Goal: Information Seeking & Learning: Learn about a topic

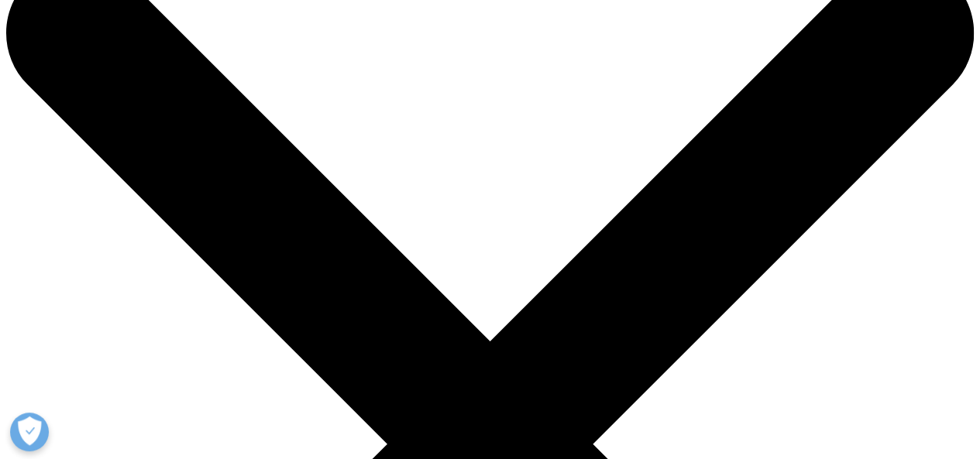
scroll to position [57, 0]
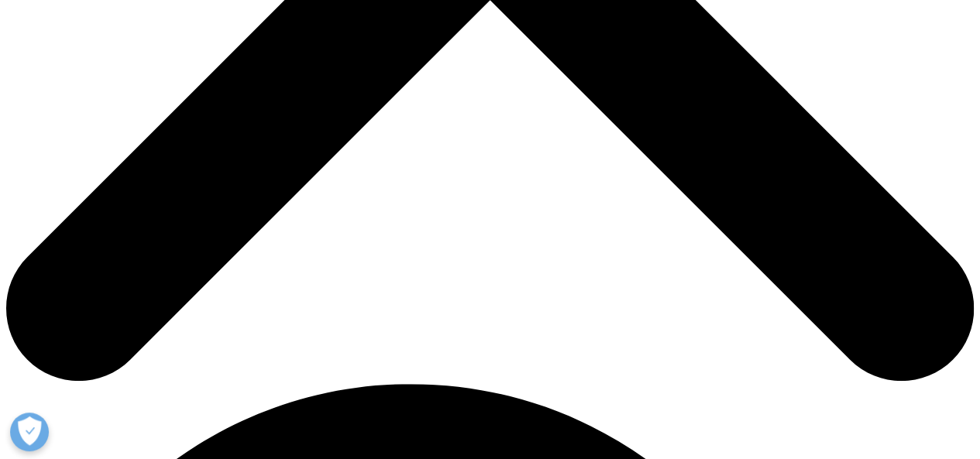
scroll to position [686, 0]
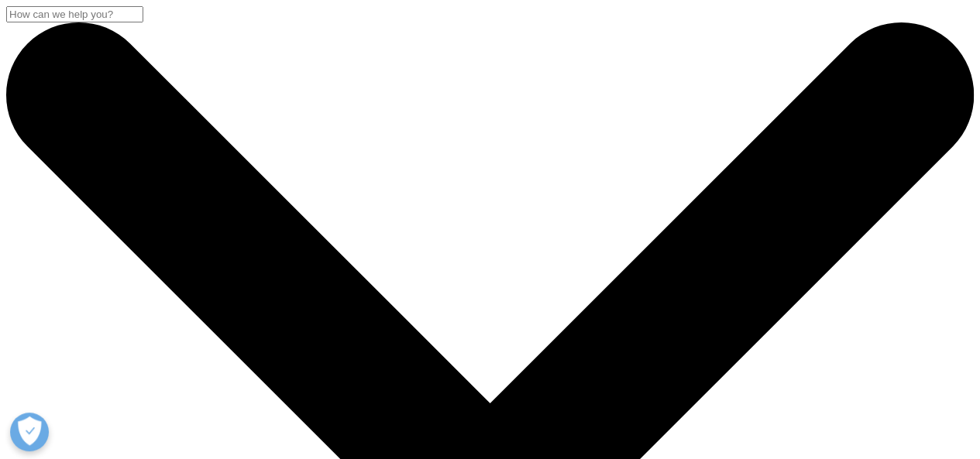
scroll to position [155, 0]
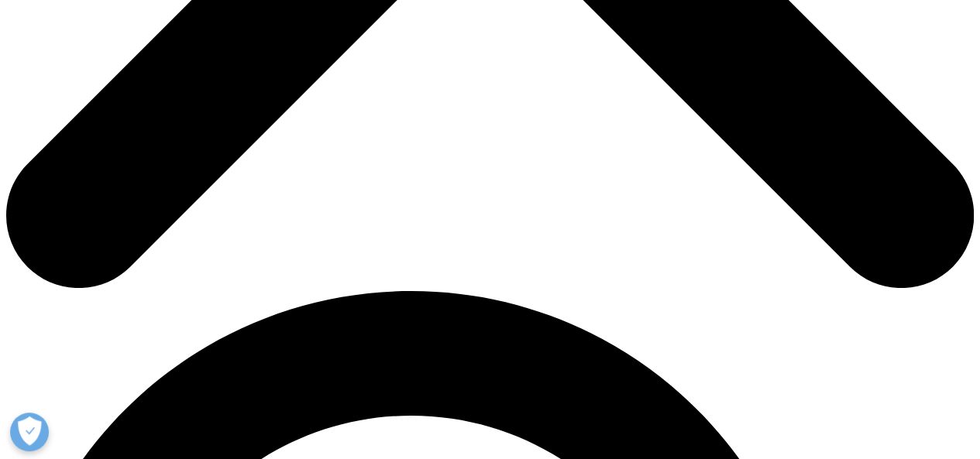
scroll to position [790, 0]
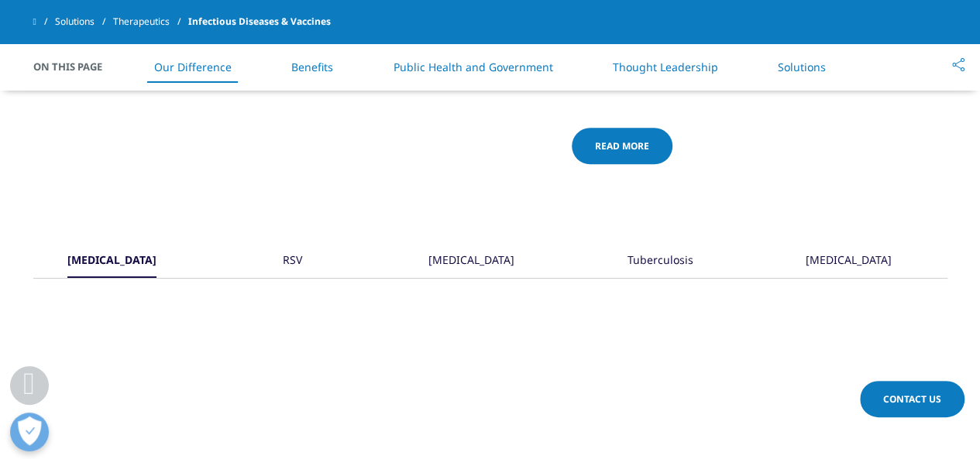
click at [84, 262] on div "Influenza" at bounding box center [111, 261] width 89 height 33
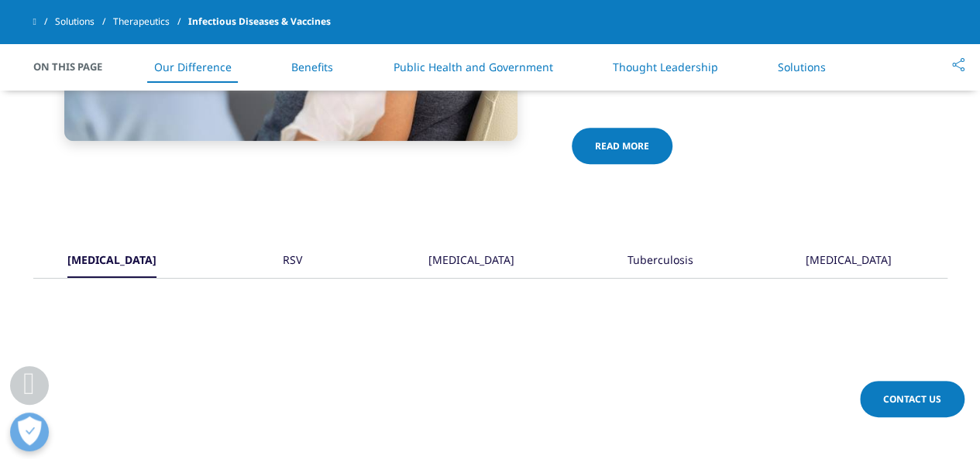
click at [276, 256] on div "RSV" at bounding box center [292, 261] width 46 height 33
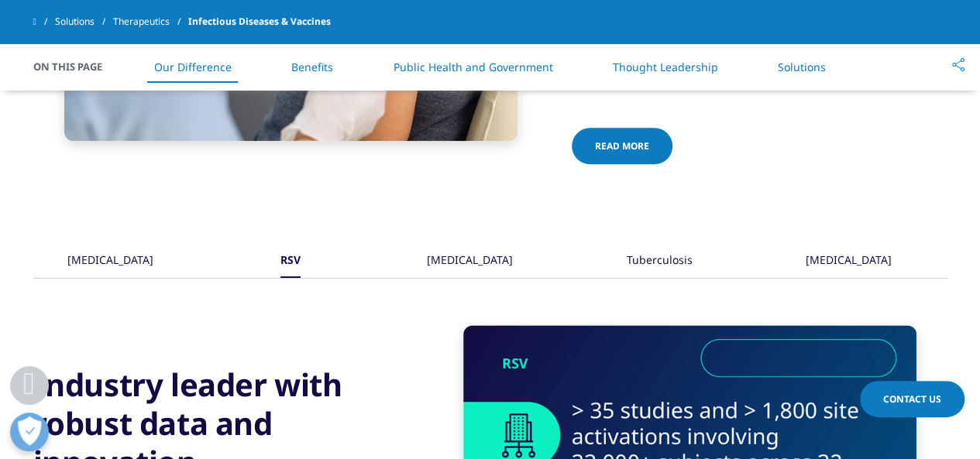
click at [108, 250] on div "Influenza" at bounding box center [110, 261] width 86 height 33
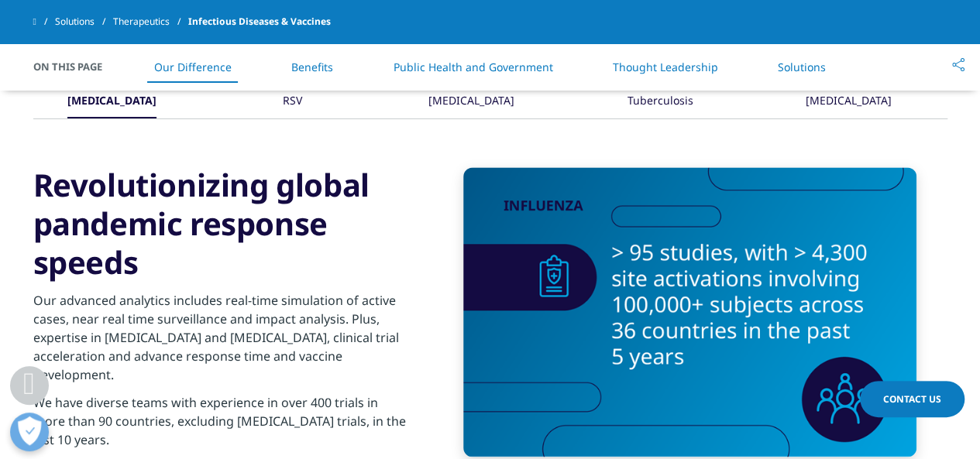
scroll to position [800, 0]
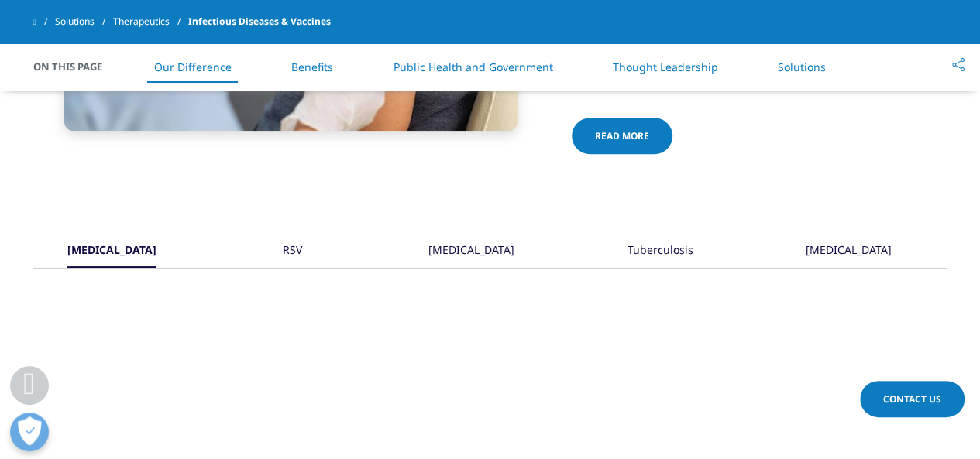
click at [288, 243] on div "RSV" at bounding box center [292, 251] width 19 height 33
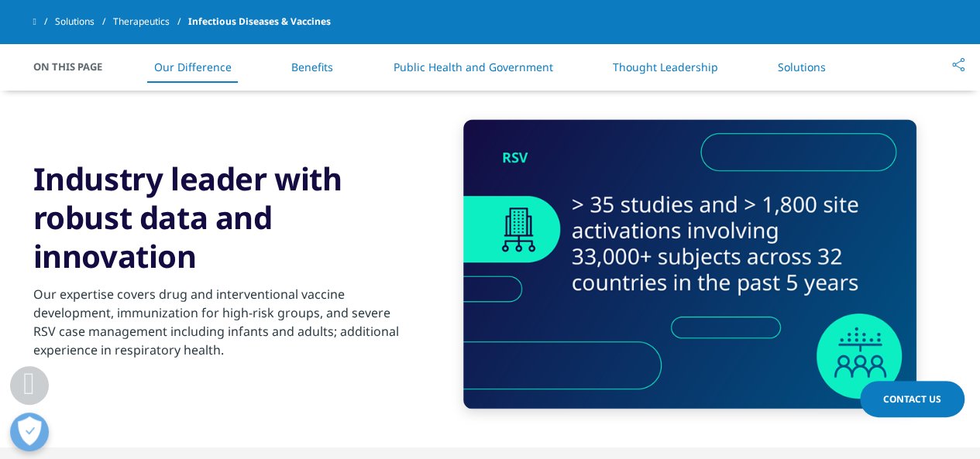
scroll to position [825, 0]
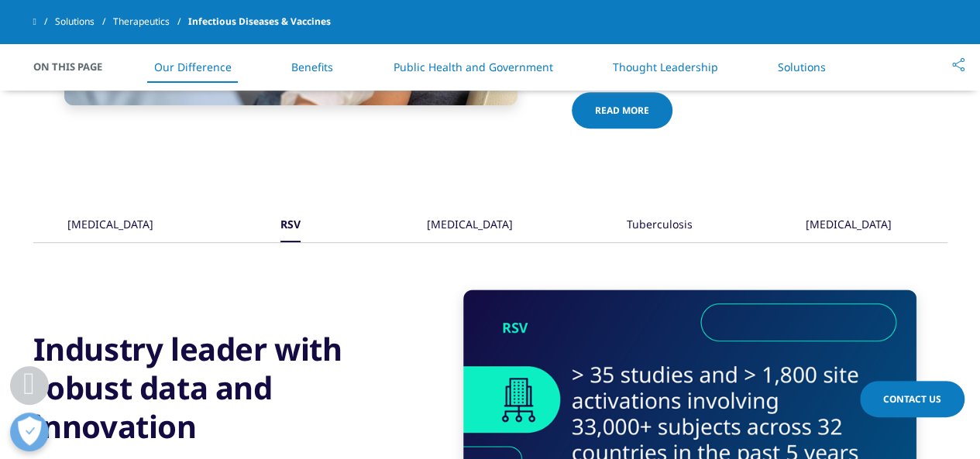
click at [478, 220] on div "Hepatitis B" at bounding box center [470, 225] width 86 height 33
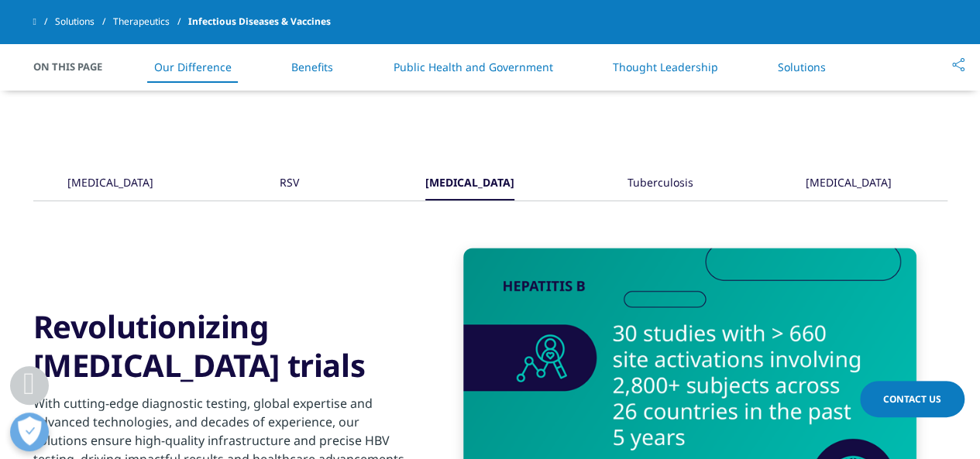
scroll to position [898, 0]
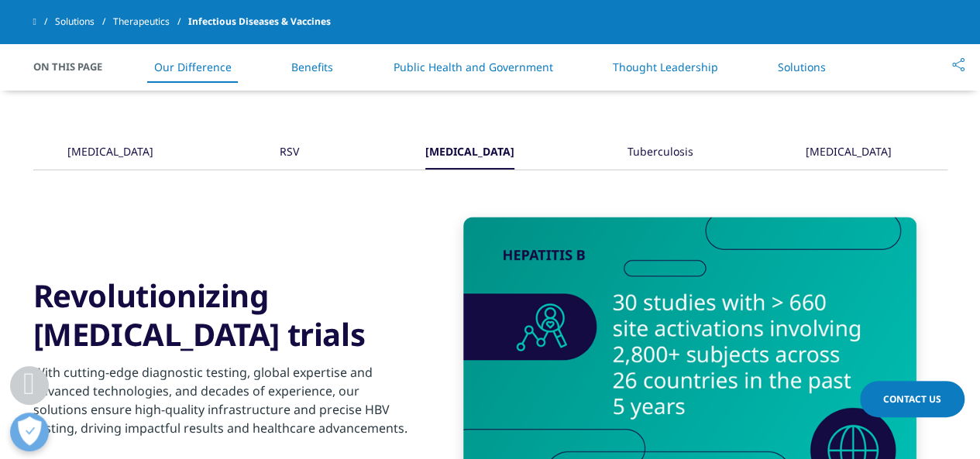
click at [671, 141] on div "Tuberculosis" at bounding box center [660, 152] width 66 height 33
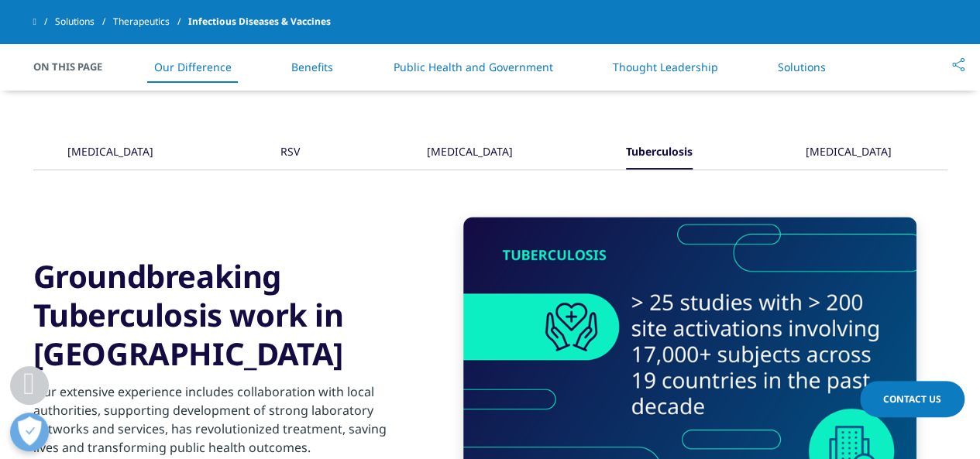
click at [856, 153] on div "HIV" at bounding box center [848, 152] width 86 height 33
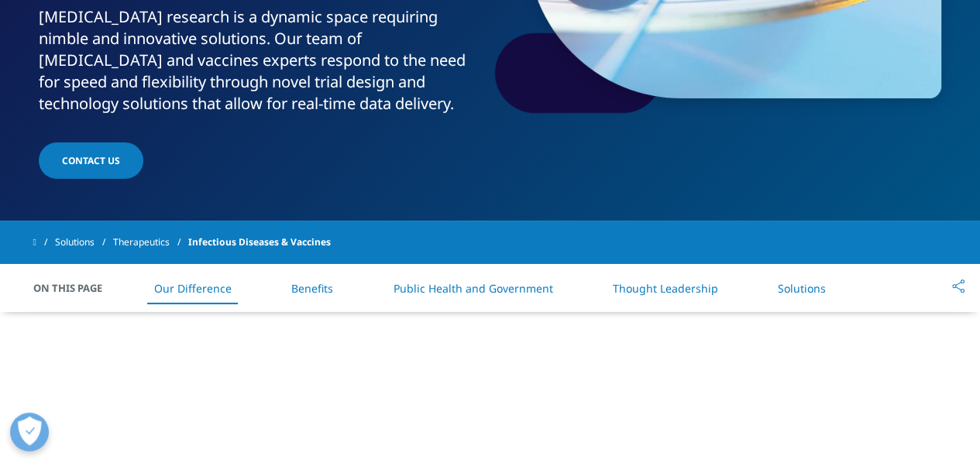
scroll to position [0, 0]
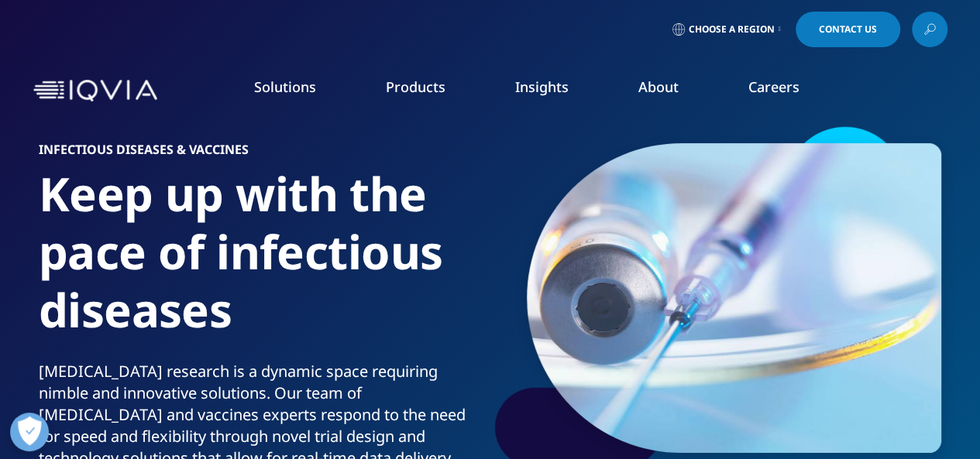
click at [806, 406] on link "Oncology & Hematology" at bounding box center [854, 401] width 228 height 17
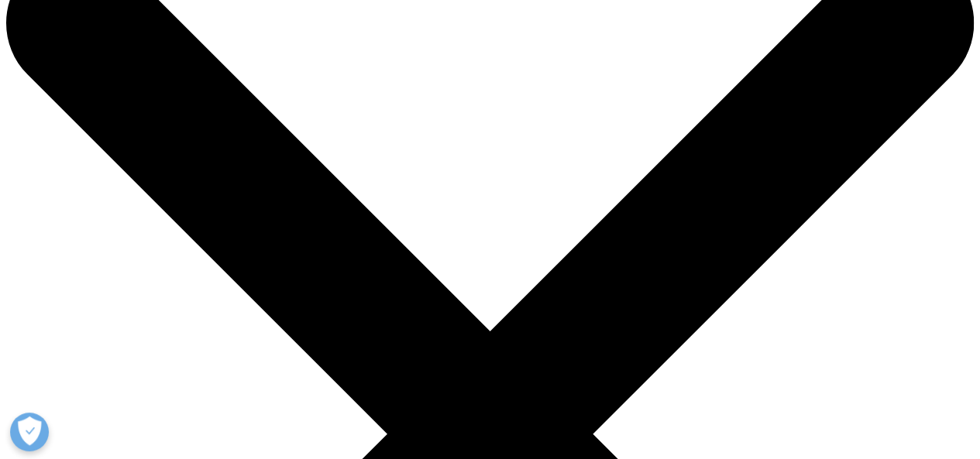
scroll to position [77, 0]
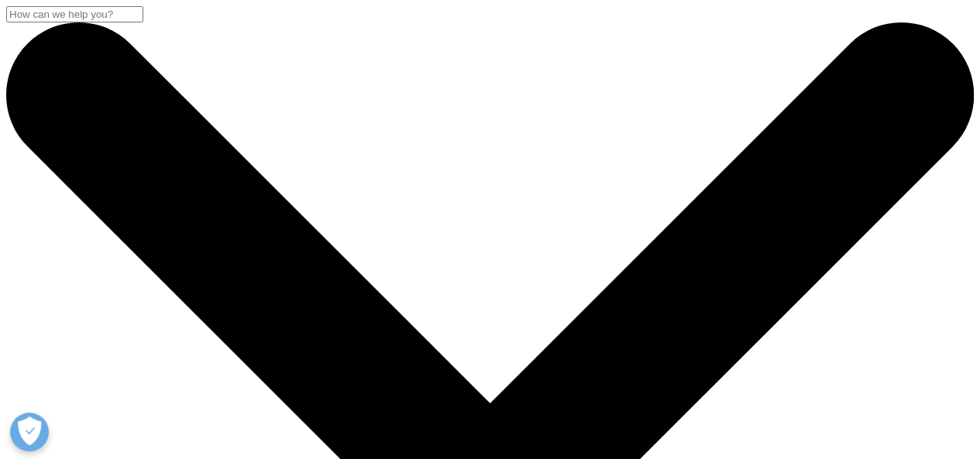
scroll to position [93, 0]
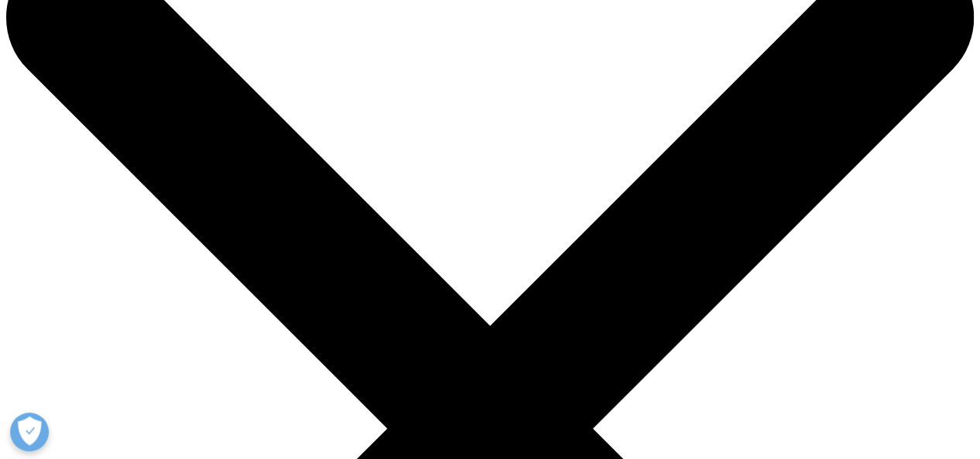
scroll to position [93, 0]
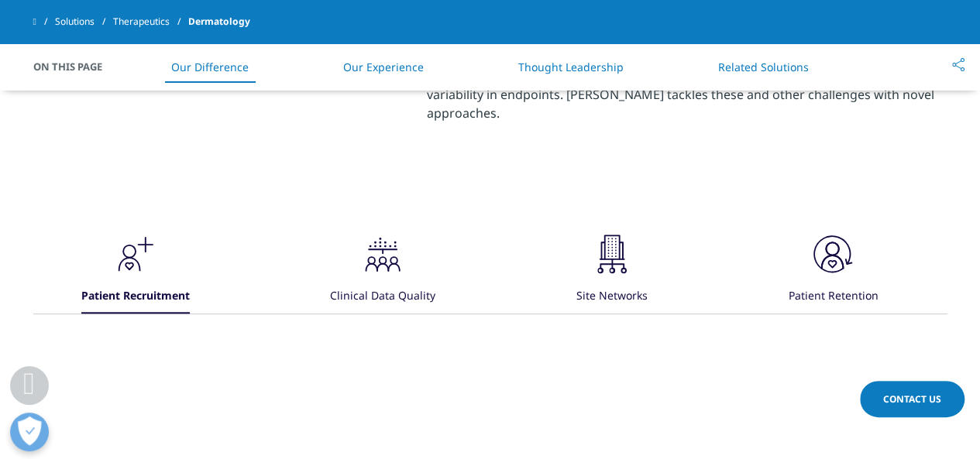
scroll to position [660, 0]
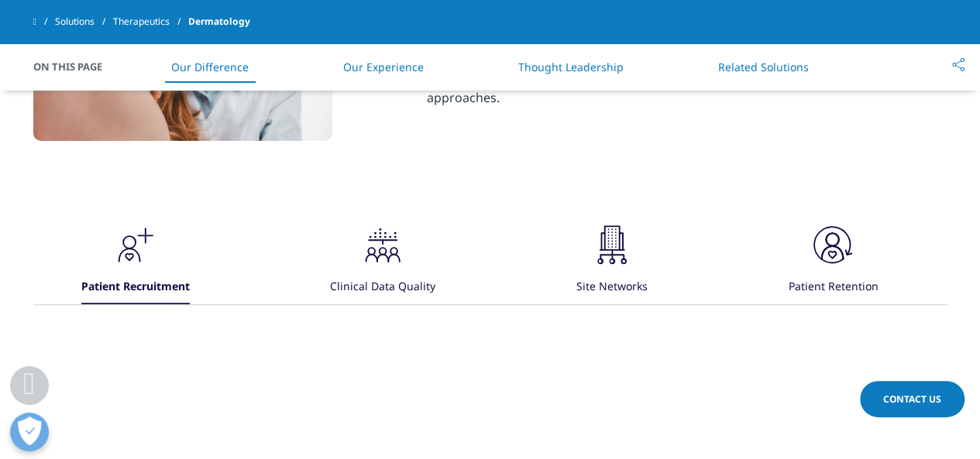
click at [159, 268] on icon ".cls-1{fill:#231f20;}" at bounding box center [135, 244] width 46 height 46
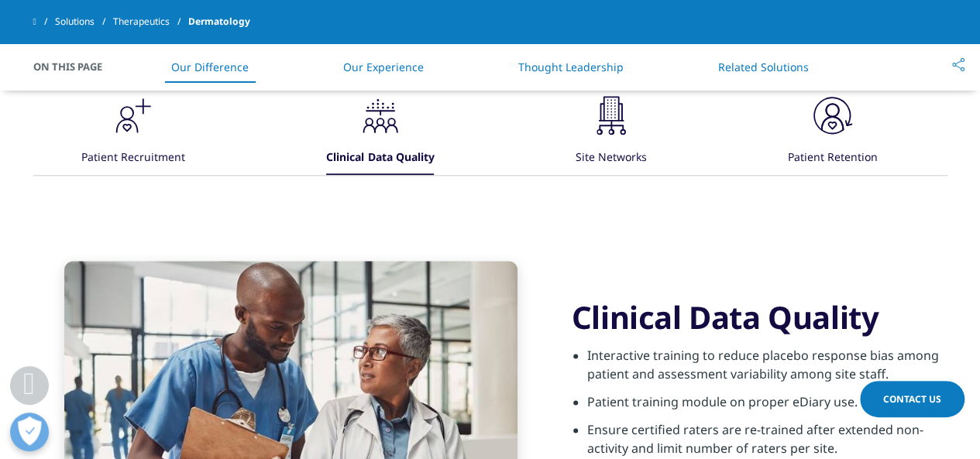
scroll to position [743, 0]
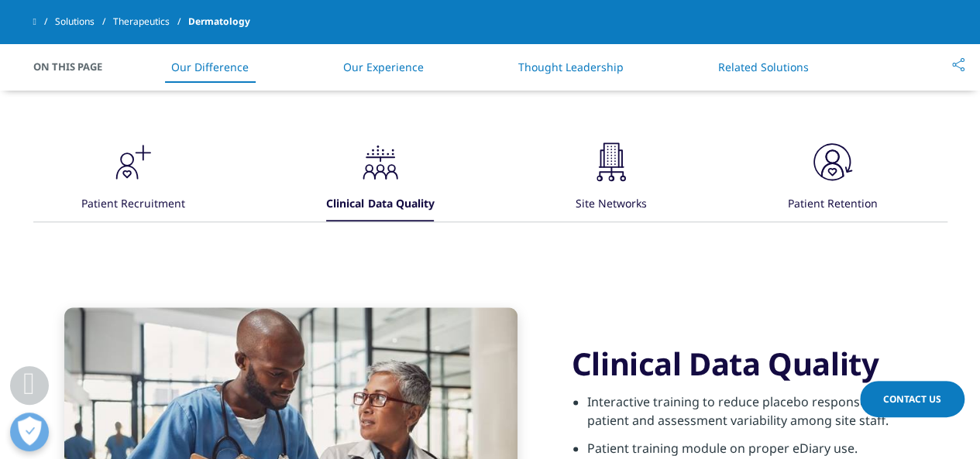
click at [595, 208] on div "Site Networks" at bounding box center [610, 204] width 71 height 33
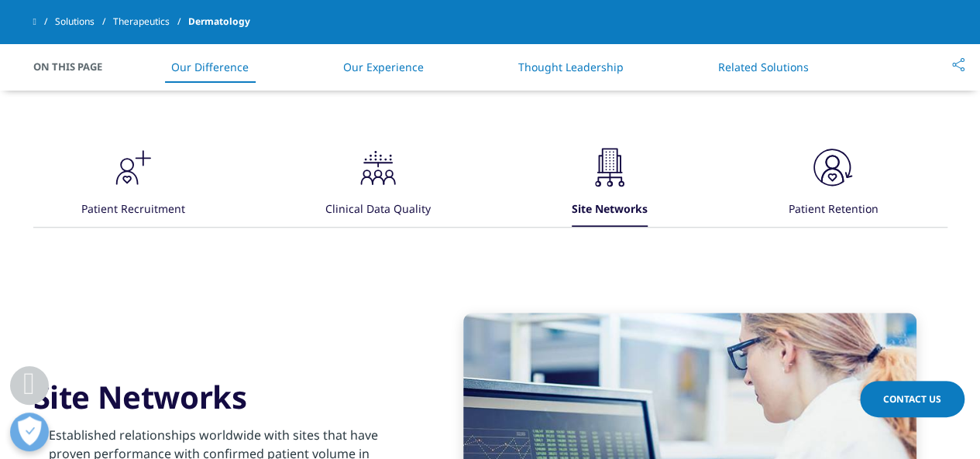
scroll to position [722, 0]
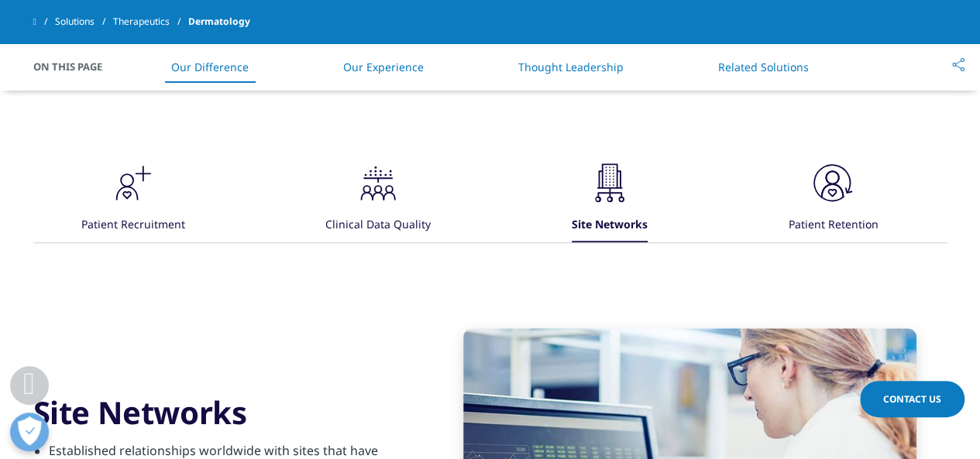
click at [808, 221] on div ".cls-1{fill:#231f20;} Patient Retention" at bounding box center [832, 201] width 90 height 83
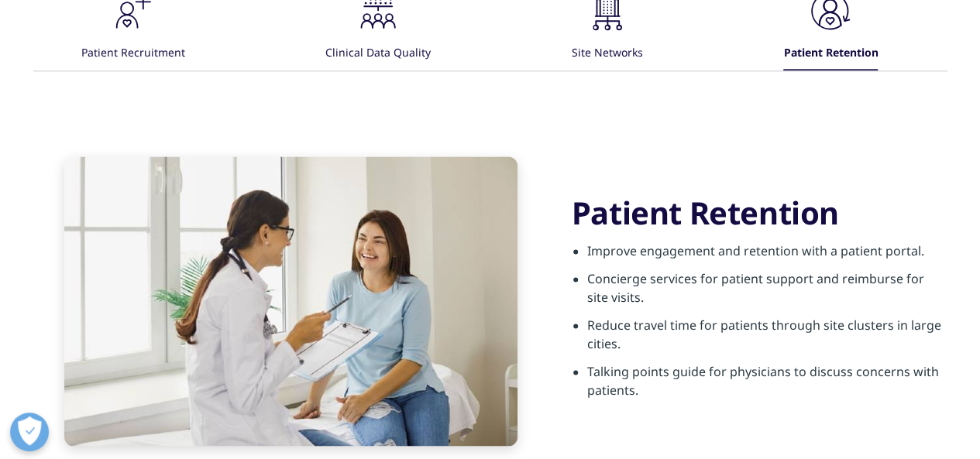
scroll to position [0, 0]
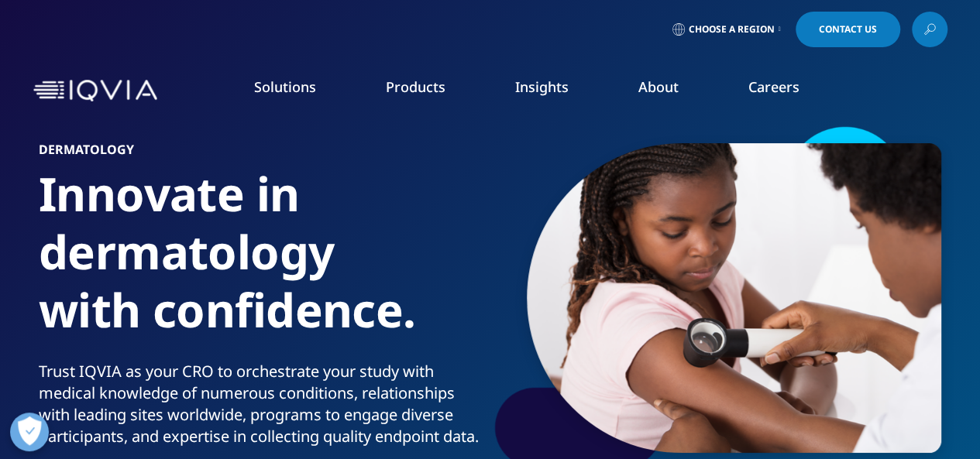
click at [415, 94] on link "Products" at bounding box center [416, 86] width 60 height 19
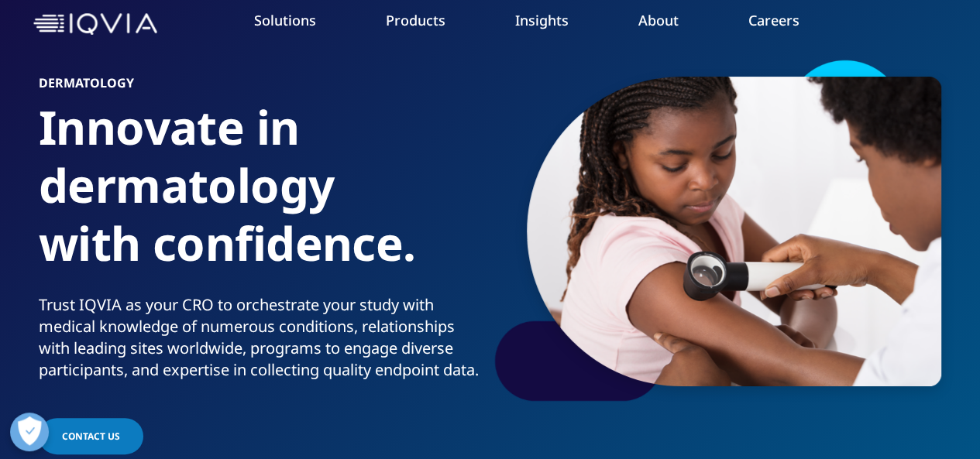
scroll to position [62, 0]
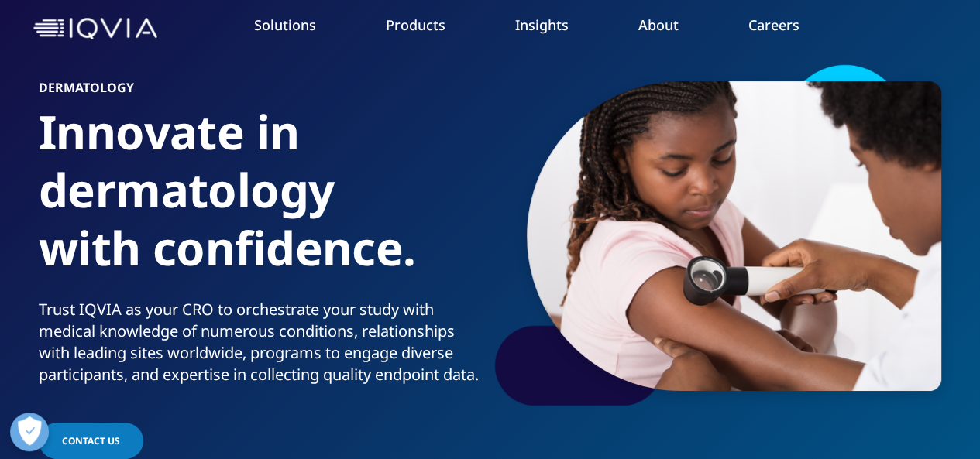
click at [528, 31] on link "Insights" at bounding box center [541, 24] width 53 height 19
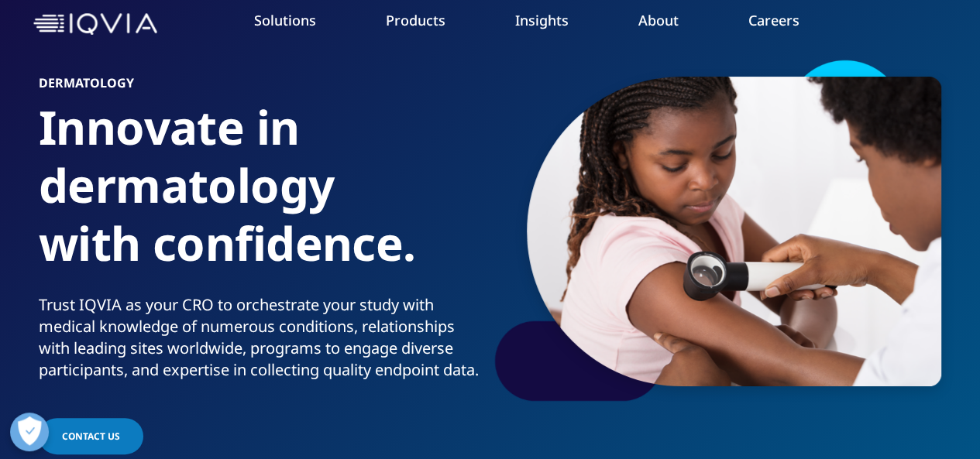
click at [473, 205] on h5 "INSTITUTE REPORT" at bounding box center [516, 199] width 132 height 54
click at [499, 301] on div "INSTITUTE REPORT Global Trends in R&D 2025 READ MORE" at bounding box center [519, 208] width 139 height 242
click at [495, 293] on link "READ MORE" at bounding box center [519, 293] width 139 height 13
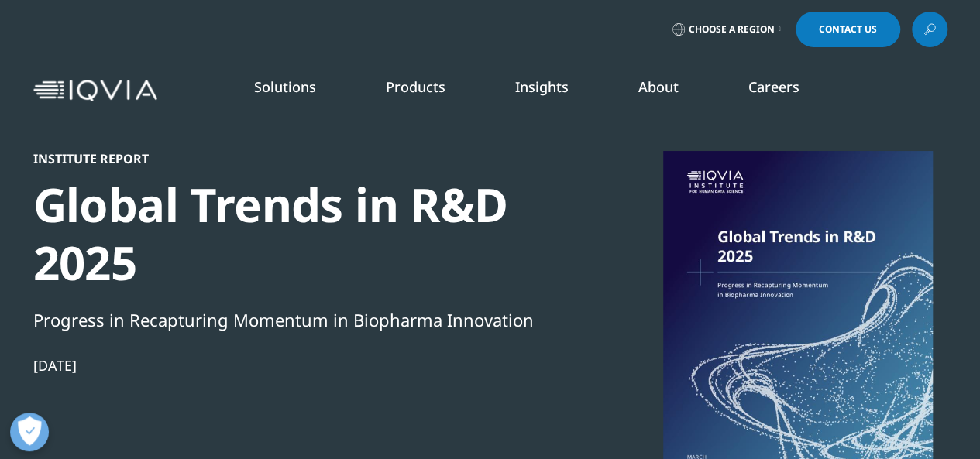
click at [560, 264] on link "Industry Analyst Reports" at bounding box center [621, 267] width 239 height 17
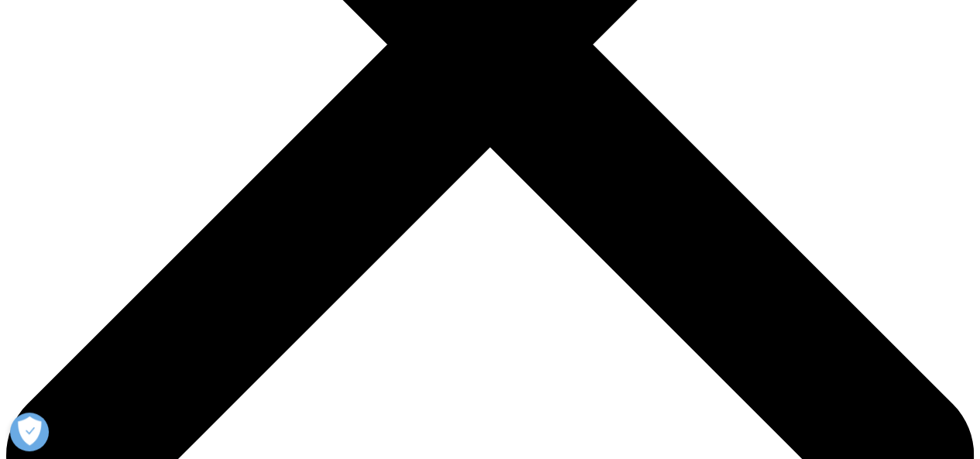
scroll to position [575, 0]
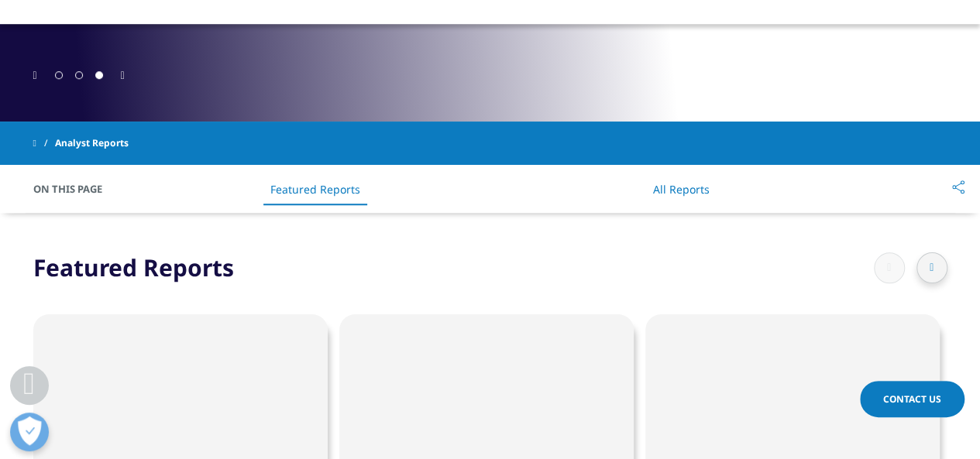
click at [666, 182] on link "All Reports" at bounding box center [681, 189] width 57 height 15
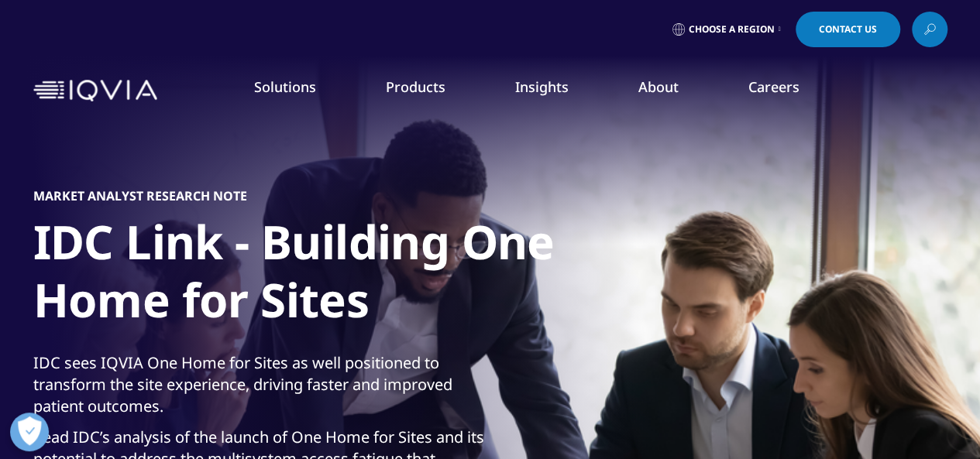
click at [548, 298] on link "COVID-19 Resources" at bounding box center [621, 296] width 239 height 17
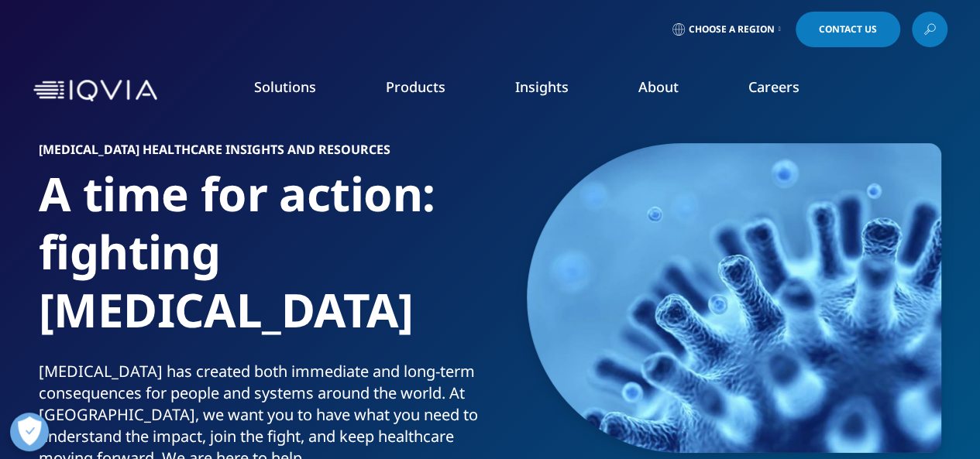
click at [561, 324] on link "Our Locations" at bounding box center [621, 325] width 239 height 17
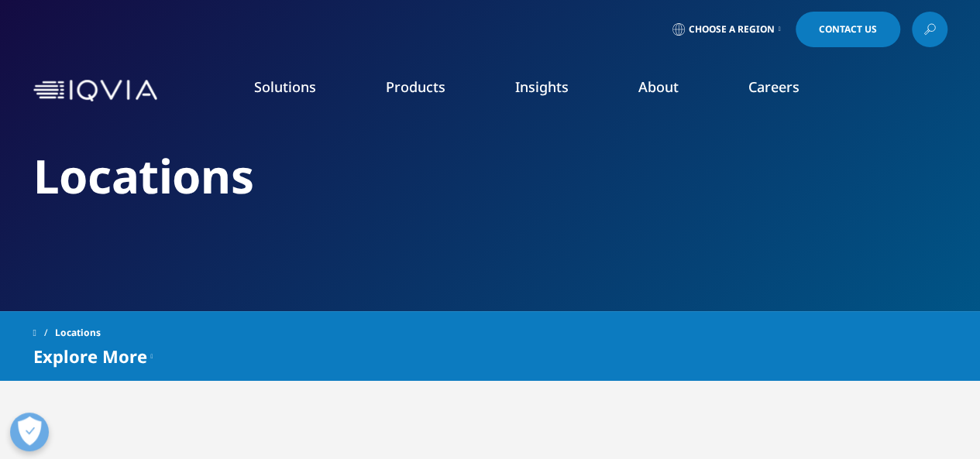
click at [302, 194] on link "Clinical Research" at bounding box center [371, 194] width 217 height 17
